Goal: Task Accomplishment & Management: Use online tool/utility

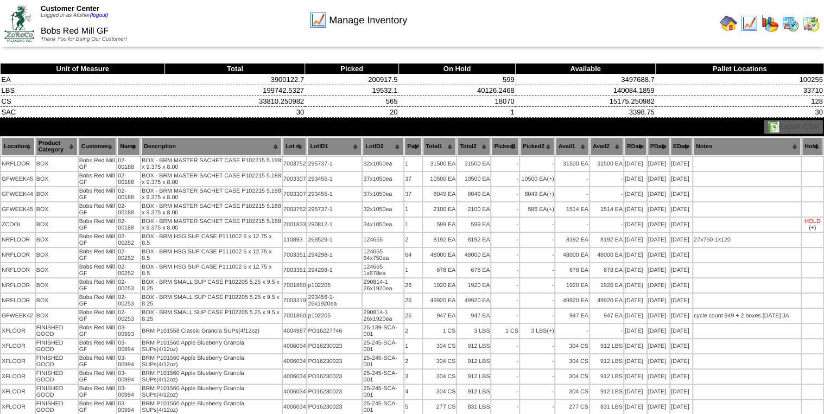
click at [728, 28] on img at bounding box center [728, 23] width 17 height 17
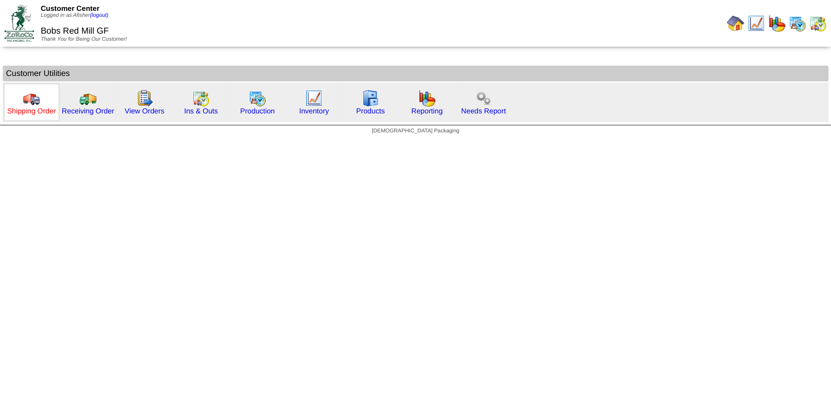
drag, startPoint x: 32, startPoint y: 111, endPoint x: 43, endPoint y: 111, distance: 10.9
click at [33, 111] on link "Shipping Order" at bounding box center [31, 111] width 49 height 8
